Goal: Information Seeking & Learning: Learn about a topic

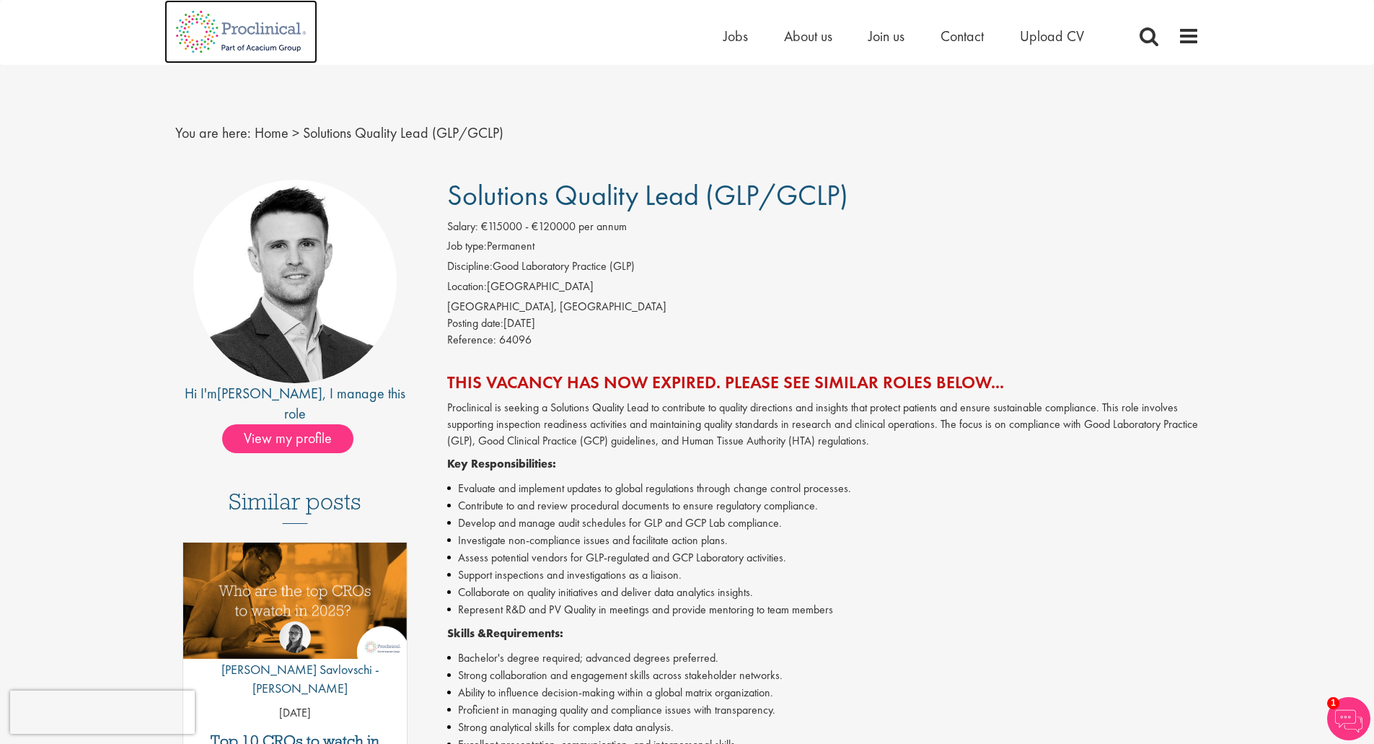
click at [241, 33] on img at bounding box center [240, 31] width 153 height 63
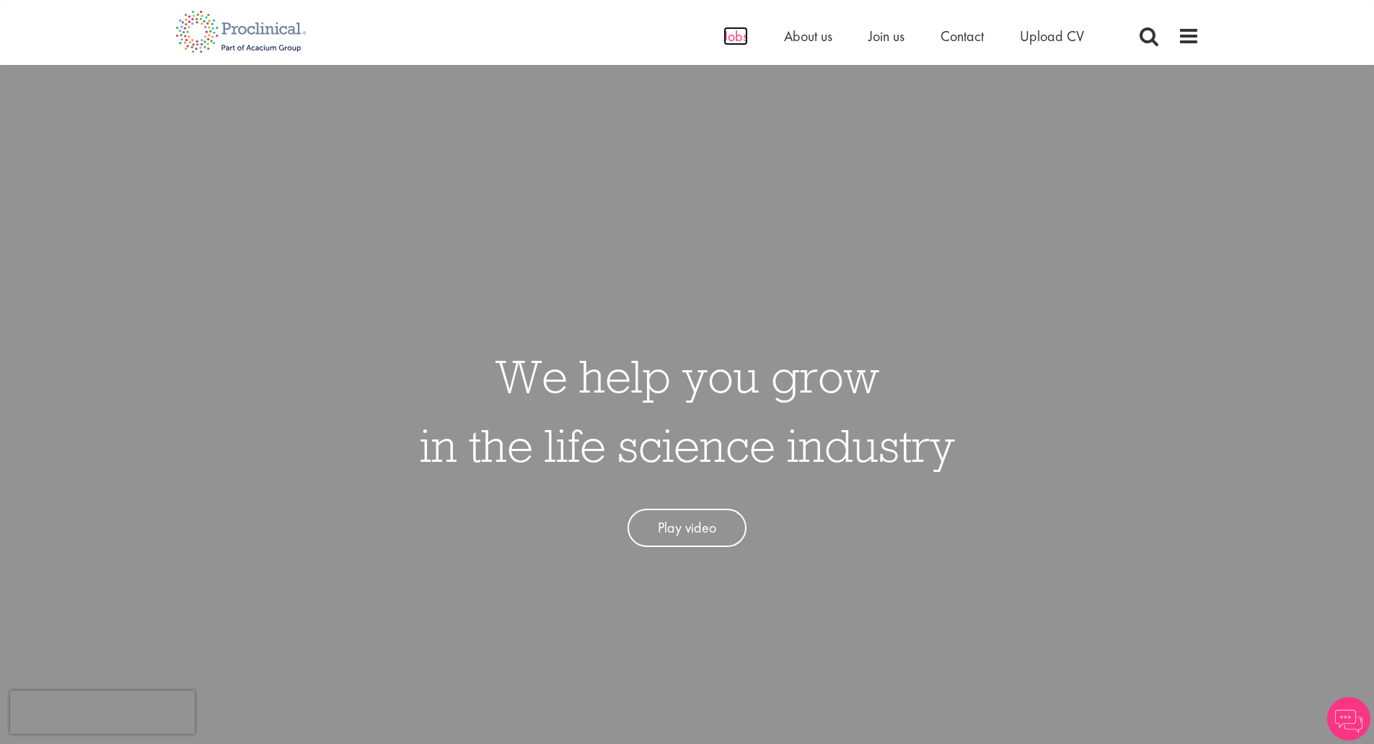
click at [731, 36] on span "Jobs" at bounding box center [735, 36] width 25 height 19
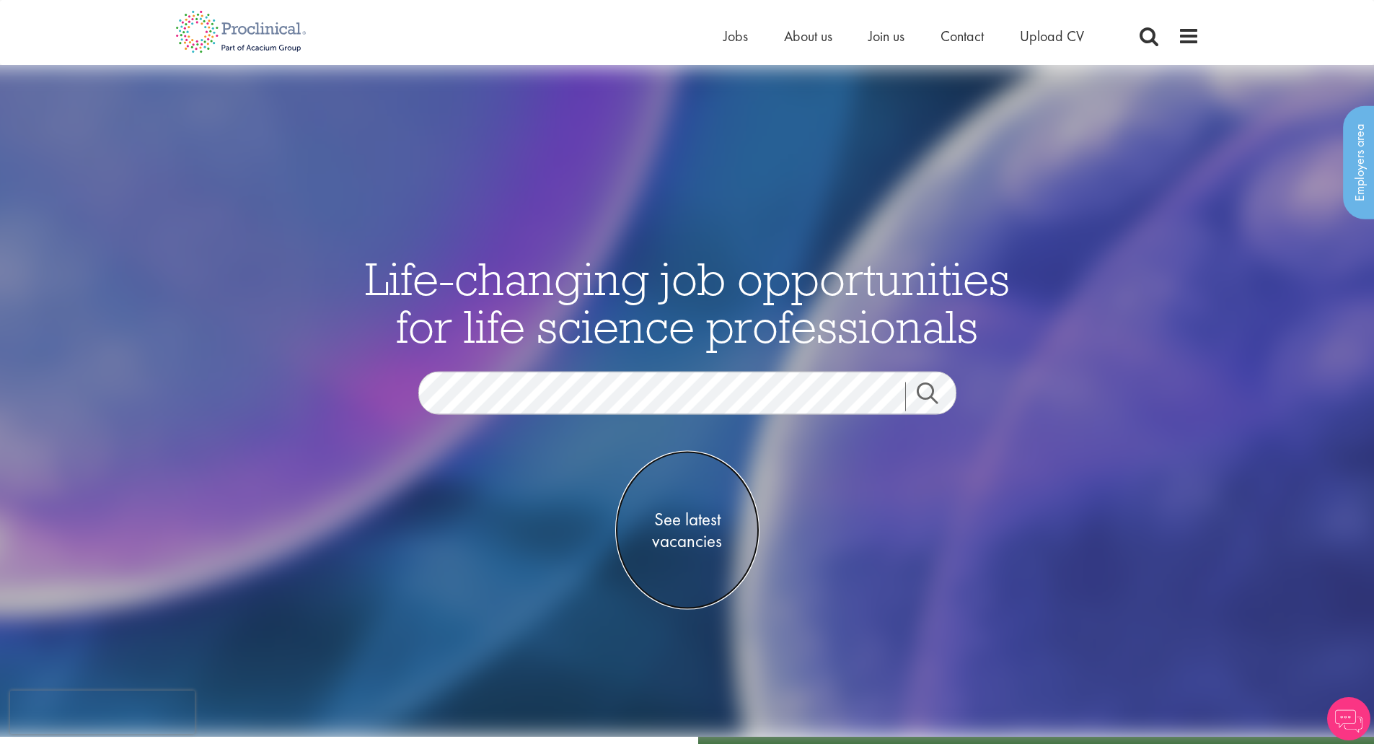
click at [682, 534] on span "See latest vacancies" at bounding box center [687, 529] width 144 height 43
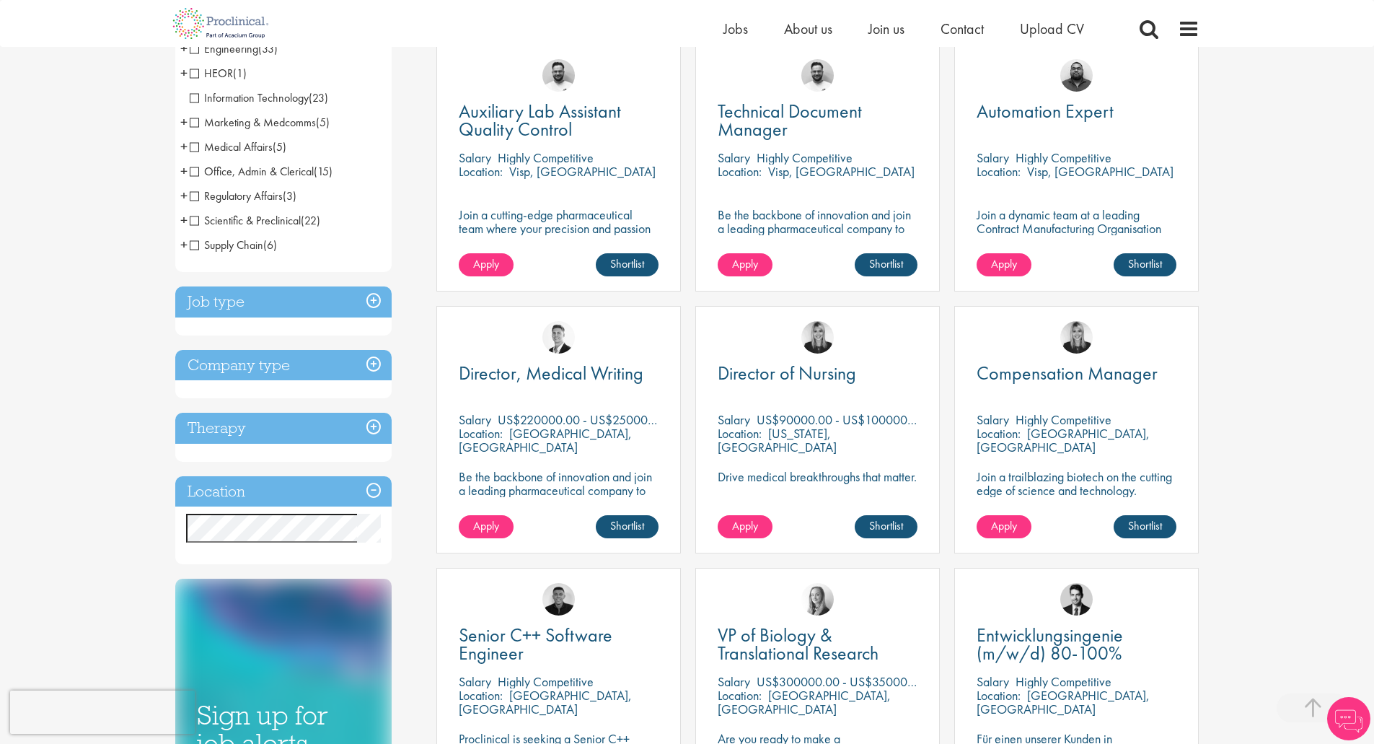
scroll to position [288, 0]
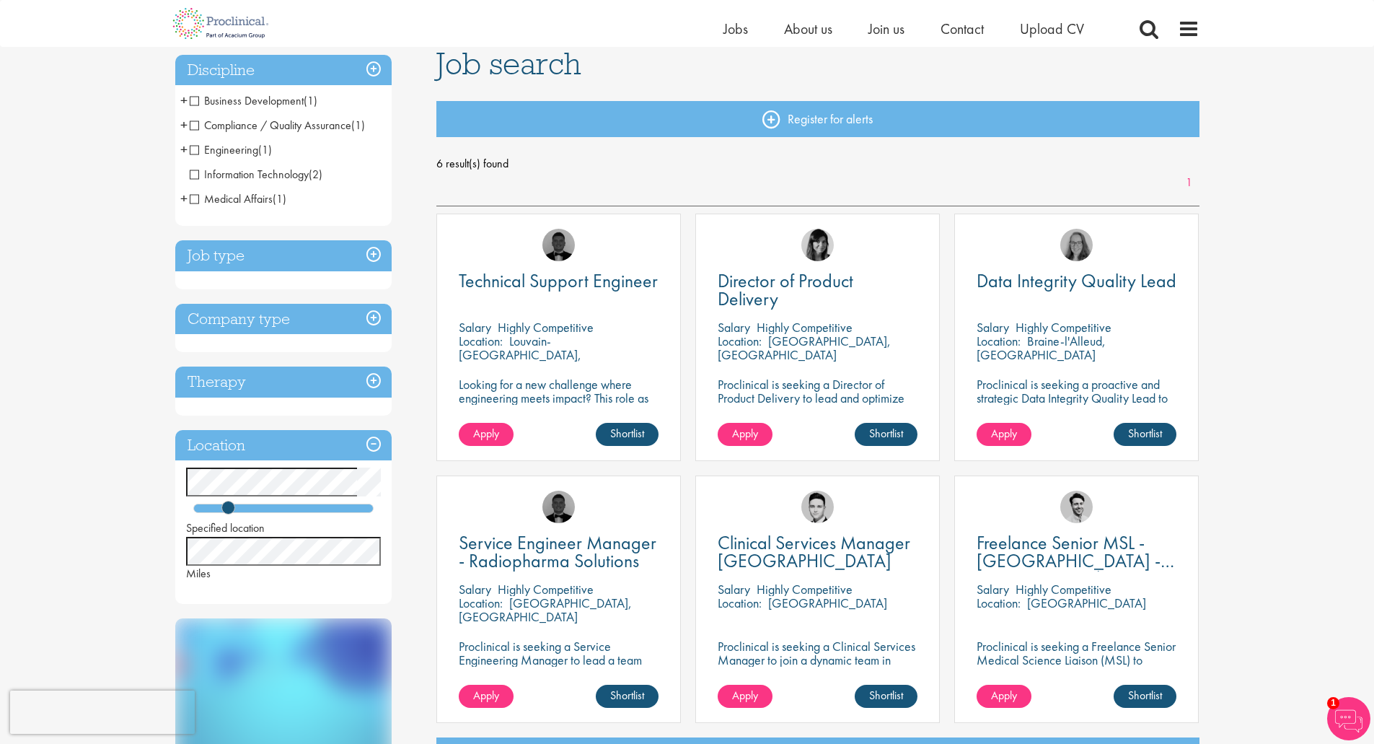
scroll to position [144, 0]
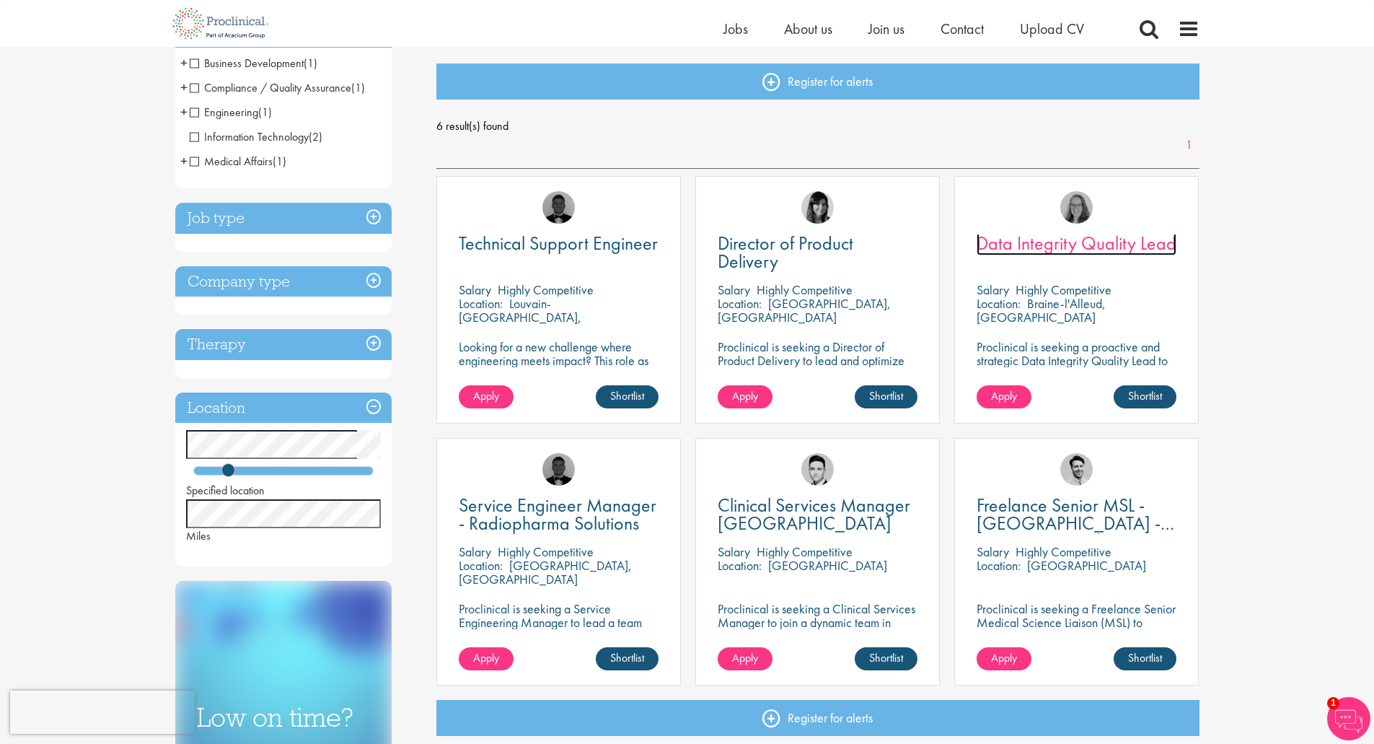
click at [1033, 247] on span "Data Integrity Quality Lead" at bounding box center [1077, 243] width 200 height 25
